Goal: Register for event/course

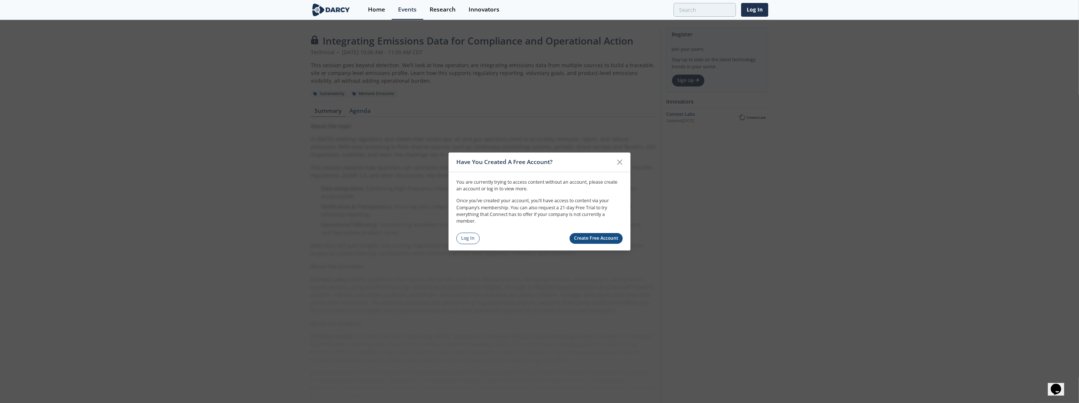
drag, startPoint x: 462, startPoint y: 234, endPoint x: 493, endPoint y: 247, distance: 33.2
click at [462, 234] on link "Log In" at bounding box center [467, 239] width 23 height 12
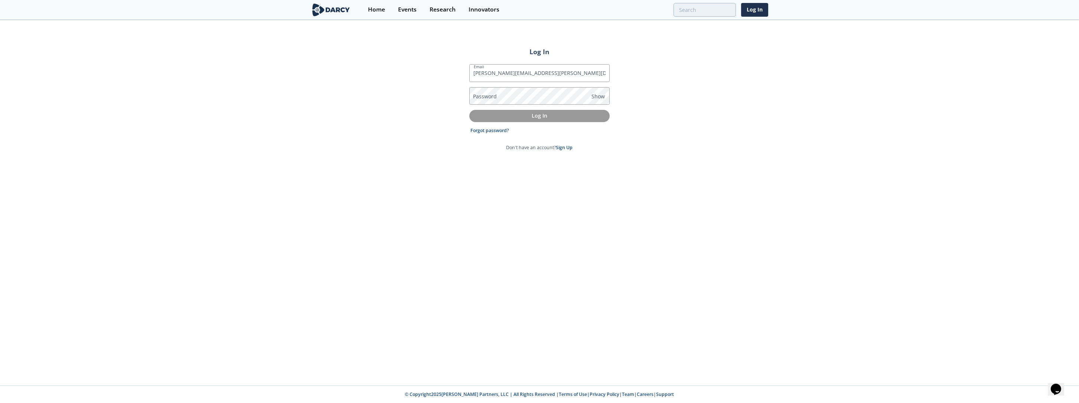
type input "[PERSON_NAME][EMAIL_ADDRESS][PERSON_NAME][DOMAIN_NAME]"
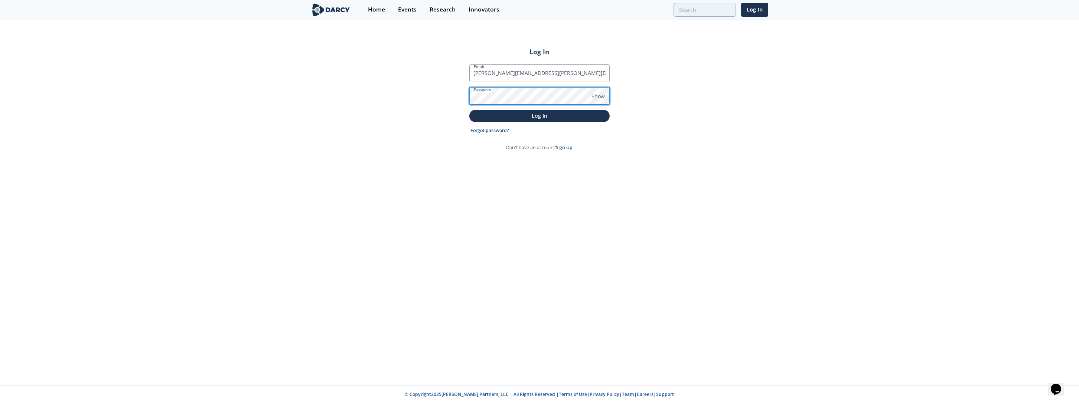
click at [469, 110] on button "Log In" at bounding box center [539, 116] width 140 height 12
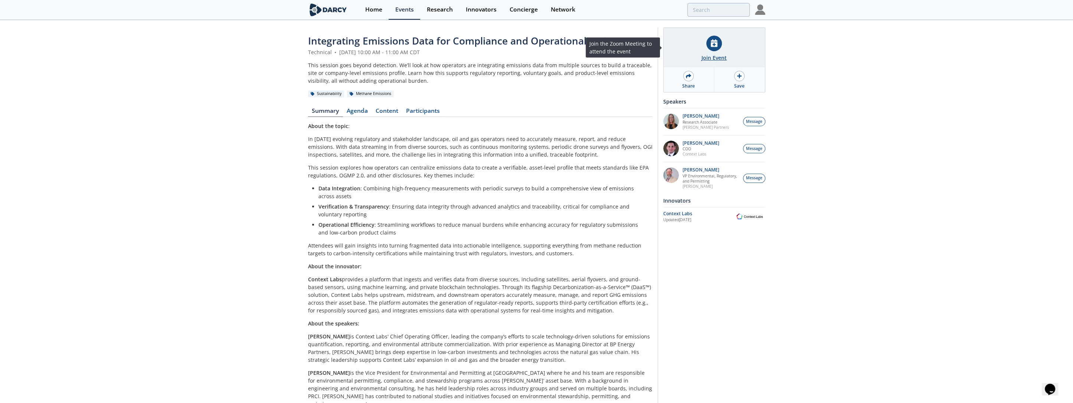
click at [717, 52] on div "Join Event" at bounding box center [714, 47] width 101 height 39
